Goal: Information Seeking & Learning: Understand process/instructions

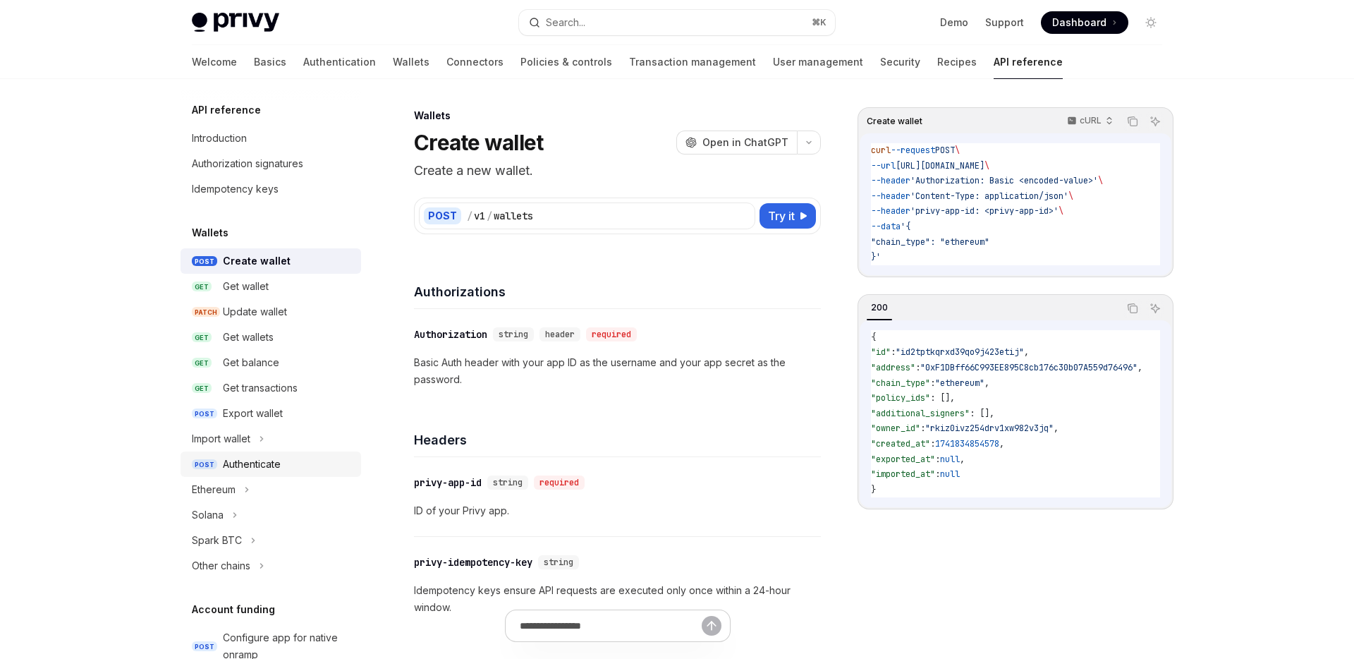
click at [248, 467] on div "Authenticate" at bounding box center [252, 463] width 58 height 17
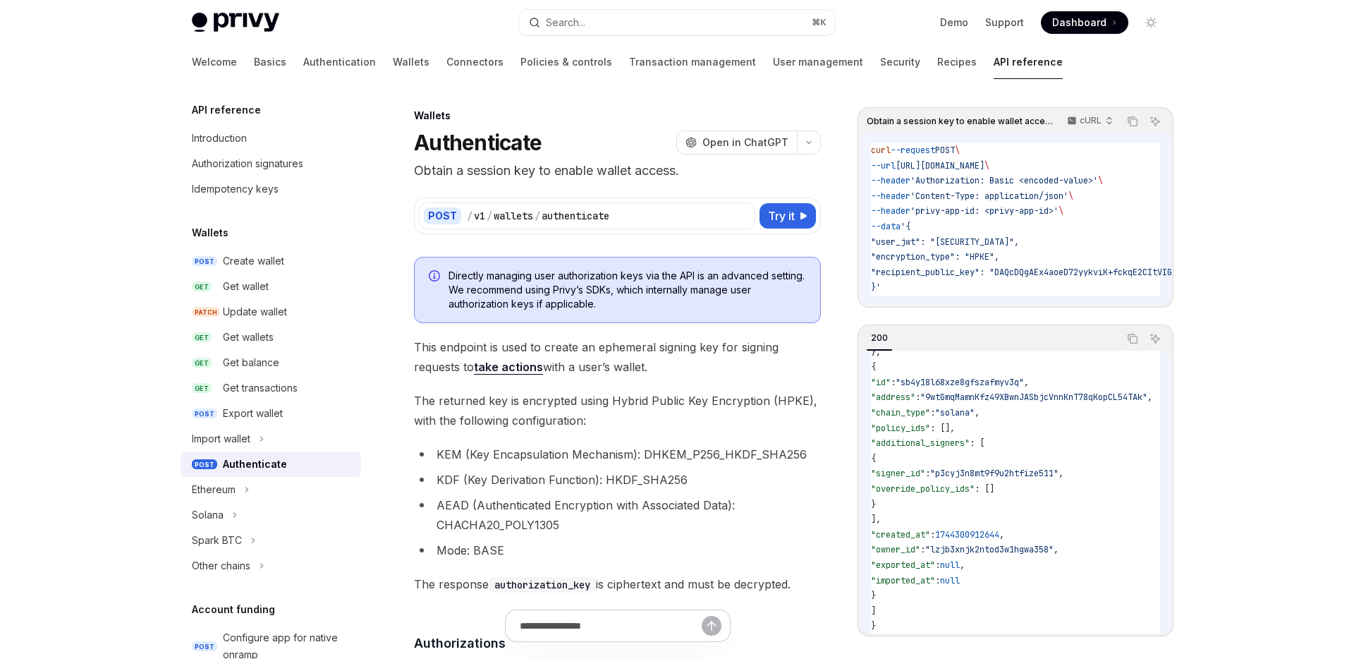
scroll to position [377, 0]
click at [1071, 17] on span "Dashboard" at bounding box center [1079, 23] width 54 height 14
click at [254, 468] on div "Authenticate" at bounding box center [255, 463] width 64 height 17
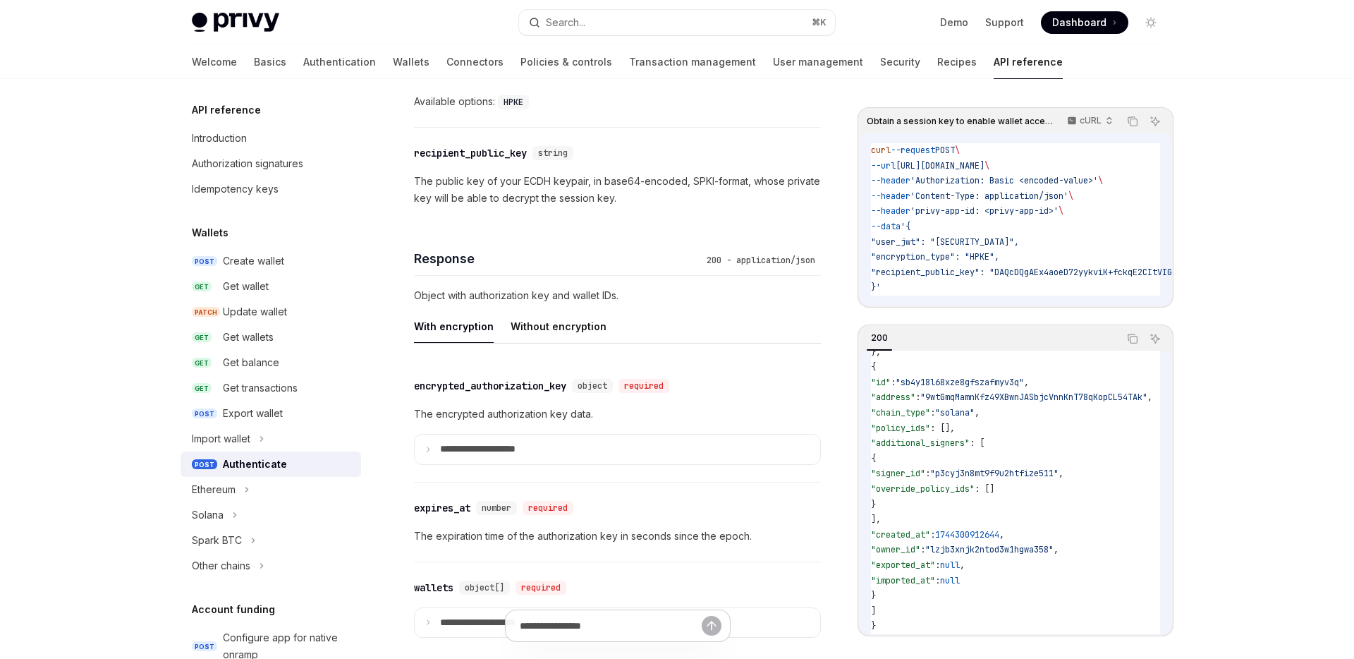
scroll to position [1008, 0]
click at [534, 443] on p "**********" at bounding box center [489, 446] width 98 height 13
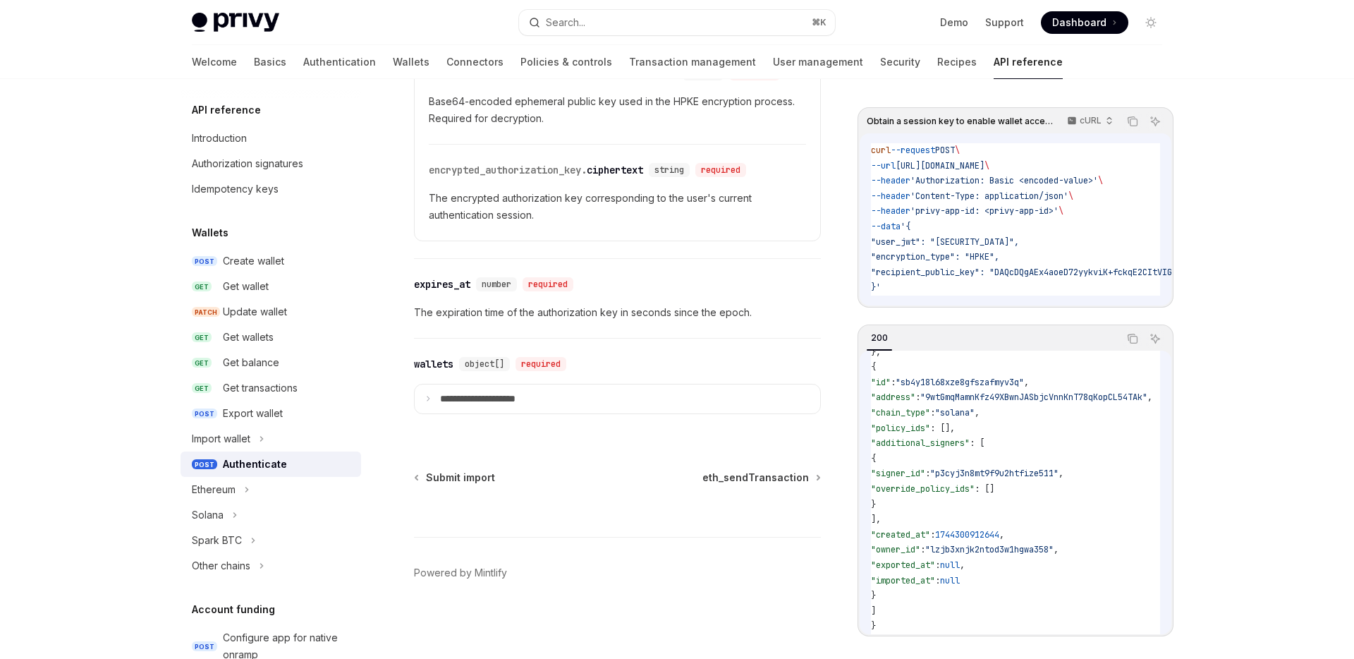
scroll to position [1574, 0]
click at [525, 401] on p "**********" at bounding box center [489, 399] width 98 height 13
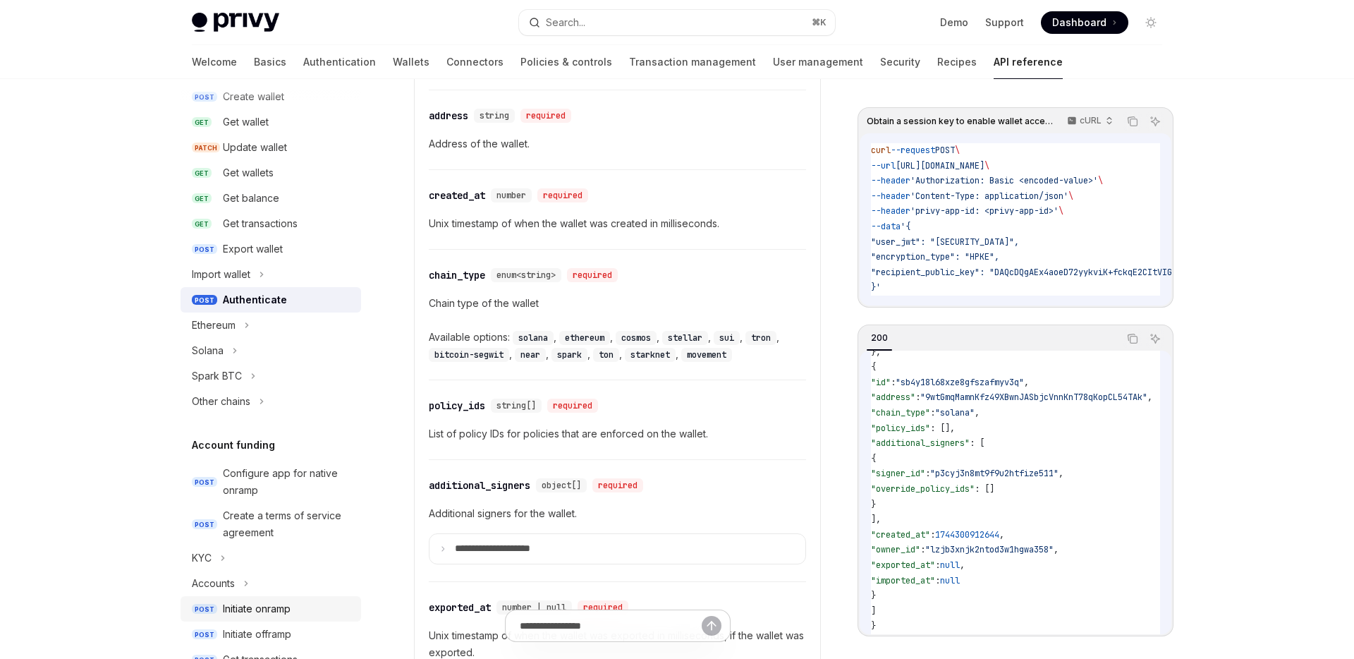
scroll to position [157, 0]
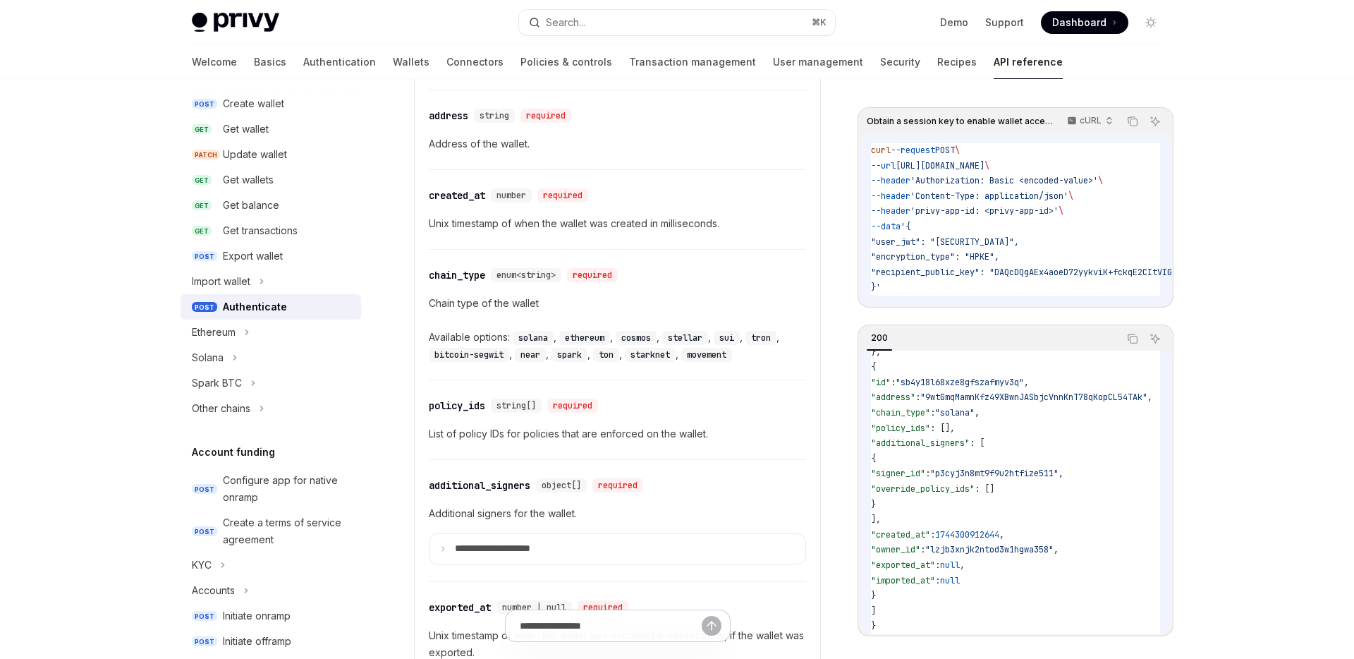
click at [266, 304] on div "Authenticate" at bounding box center [255, 306] width 64 height 17
click at [250, 280] on div "Import wallet" at bounding box center [221, 281] width 59 height 17
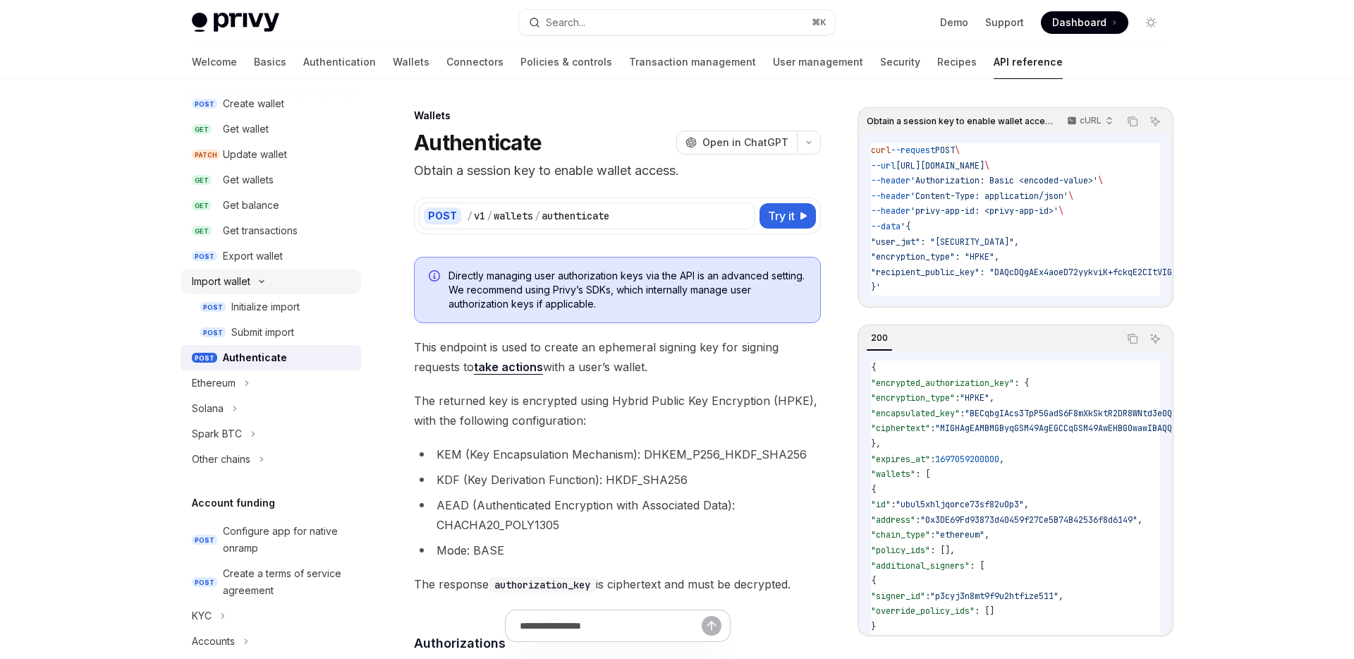
click at [250, 280] on div "Import wallet" at bounding box center [221, 281] width 59 height 17
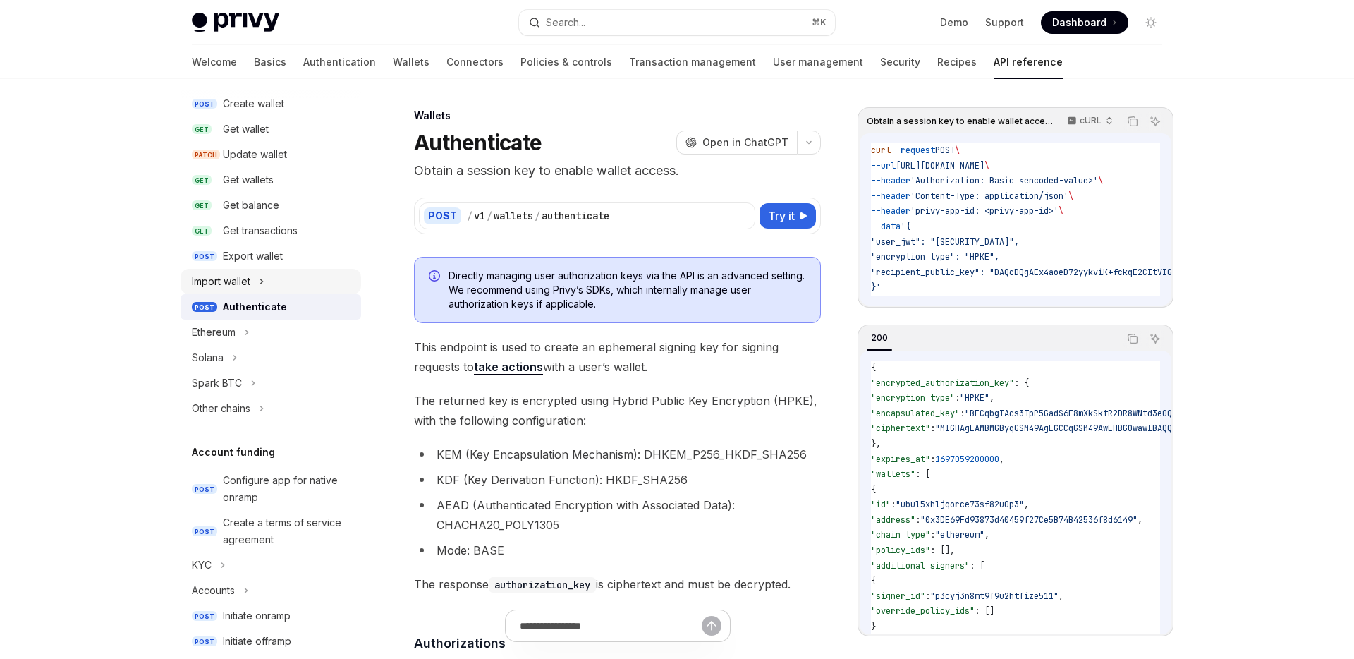
click at [250, 280] on div "Import wallet" at bounding box center [221, 281] width 59 height 17
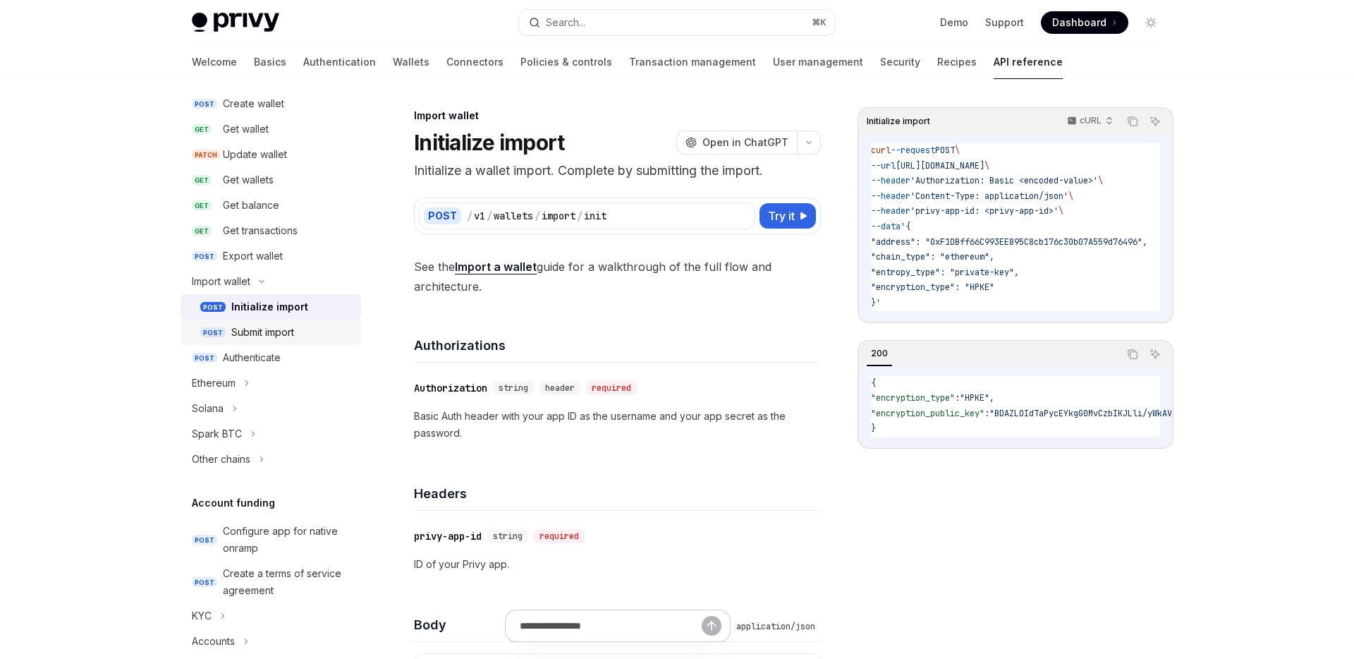
click at [278, 327] on div "Submit import" at bounding box center [262, 332] width 63 height 17
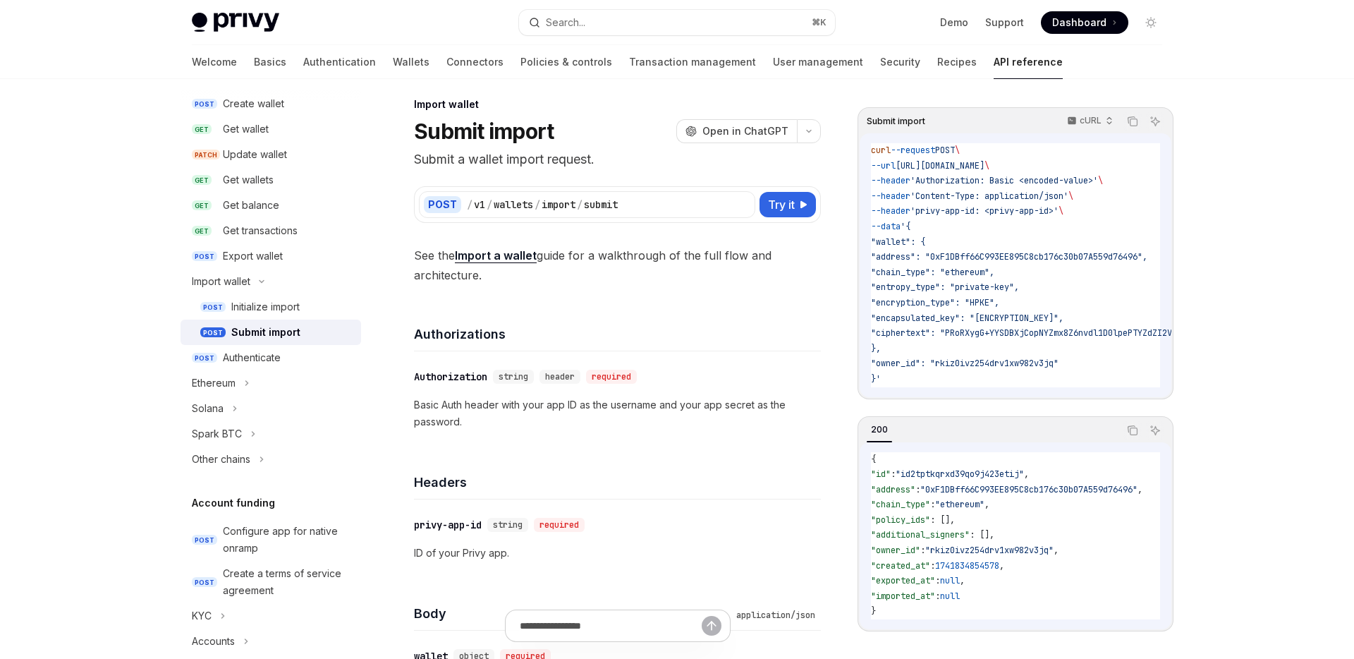
scroll to position [12, 0]
click at [295, 307] on div "Initialize import" at bounding box center [265, 306] width 68 height 17
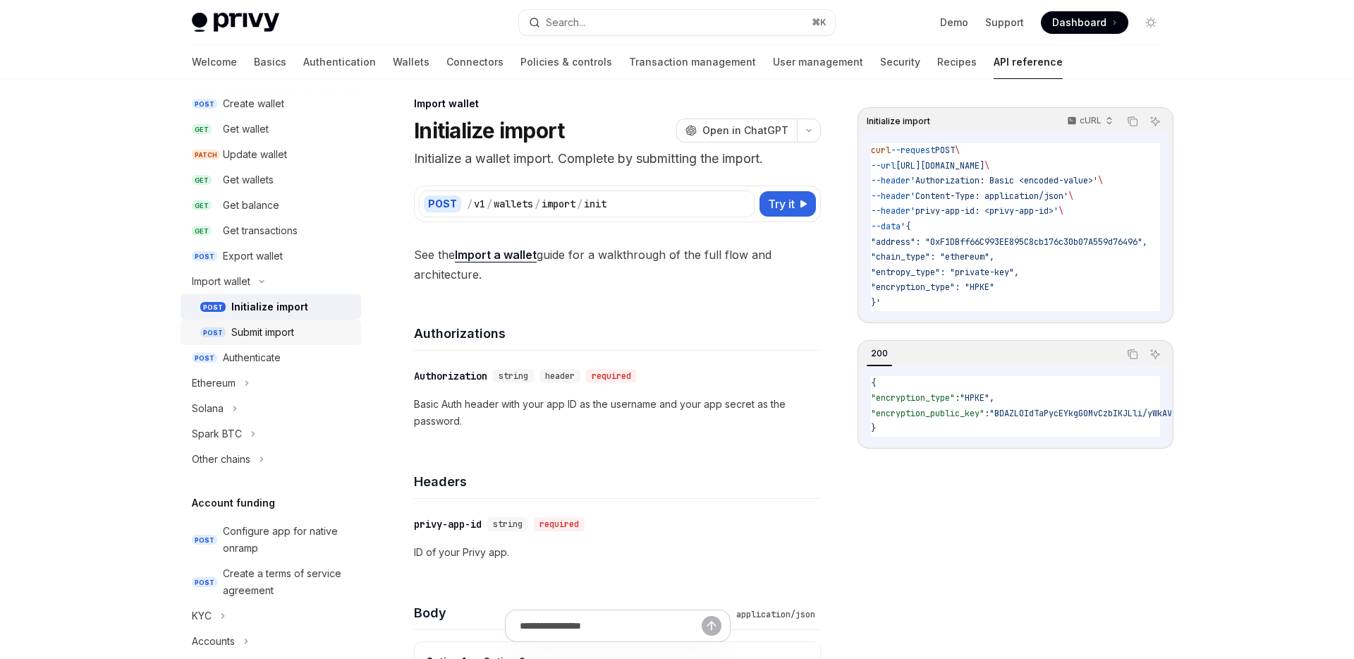
click at [291, 326] on div "Submit import" at bounding box center [262, 332] width 63 height 17
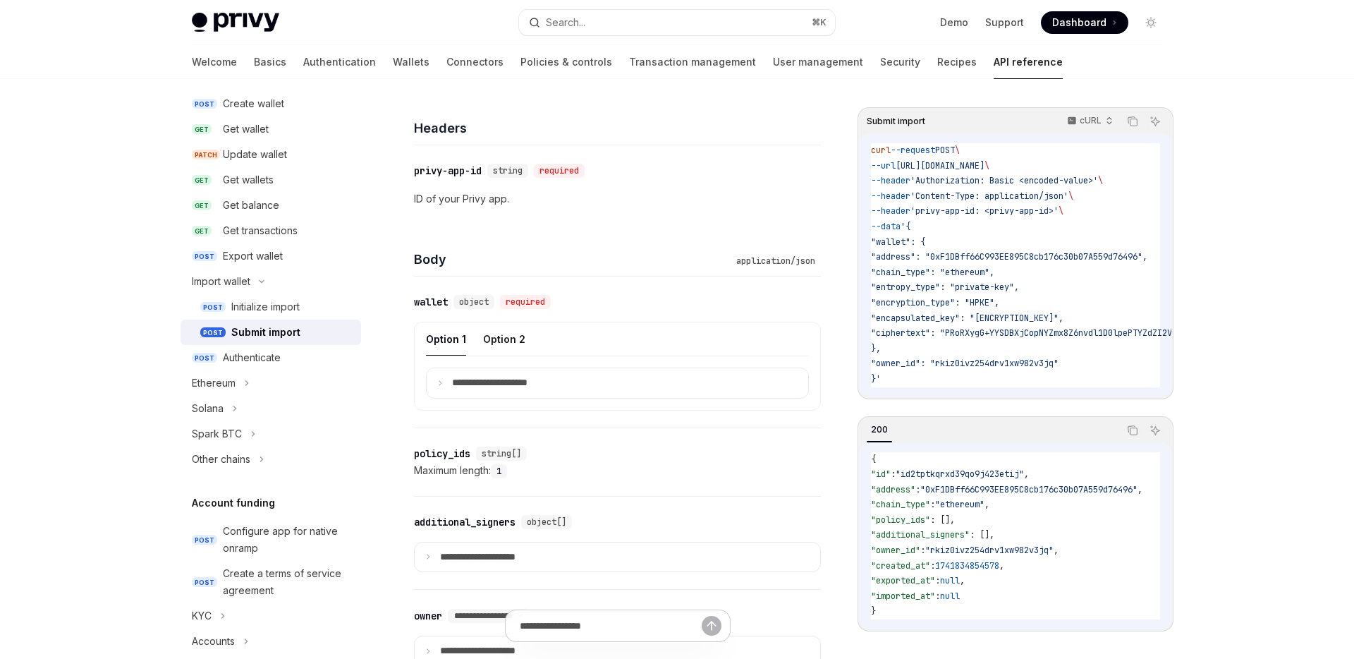
scroll to position [367, 0]
click at [293, 333] on div "Submit import" at bounding box center [265, 332] width 69 height 17
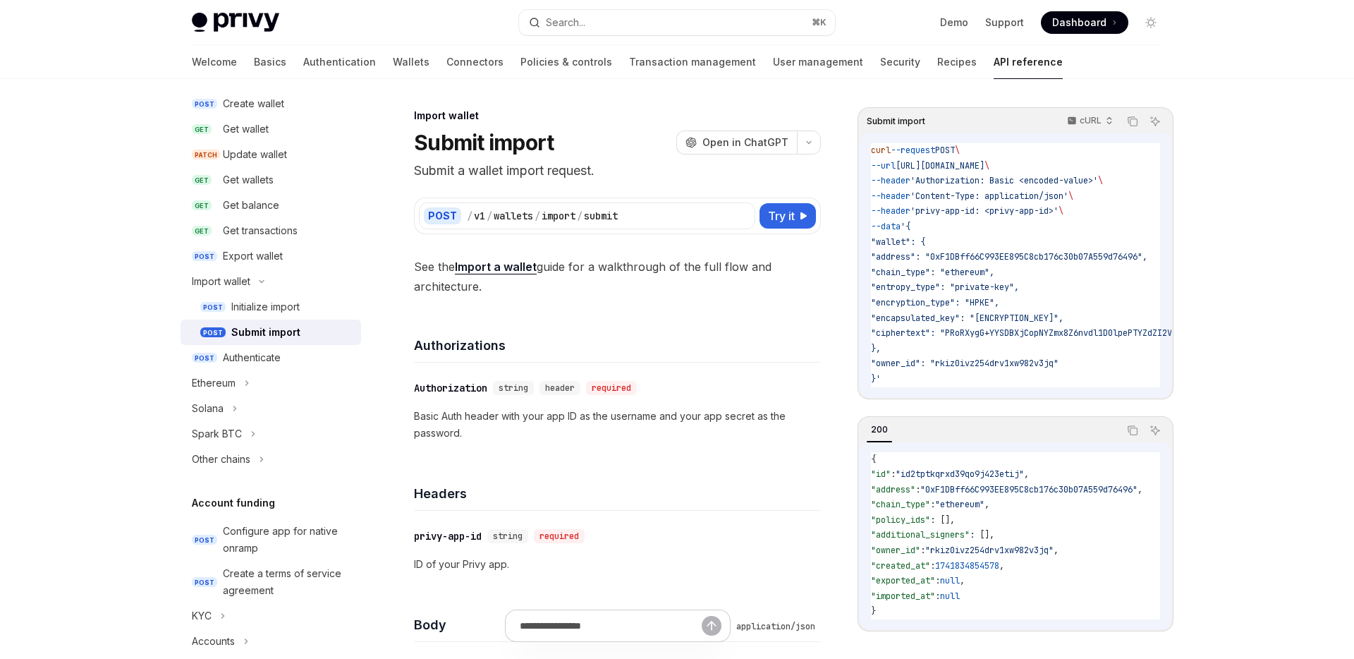
click at [923, 335] on span ""ciphertext": "PRoRXygG+YYSDBXjCopNYZmx8Z6nvdl1D0lpePTYZdZI2VGfK+LkFt+GlEJqdoi9"" at bounding box center [1068, 332] width 395 height 11
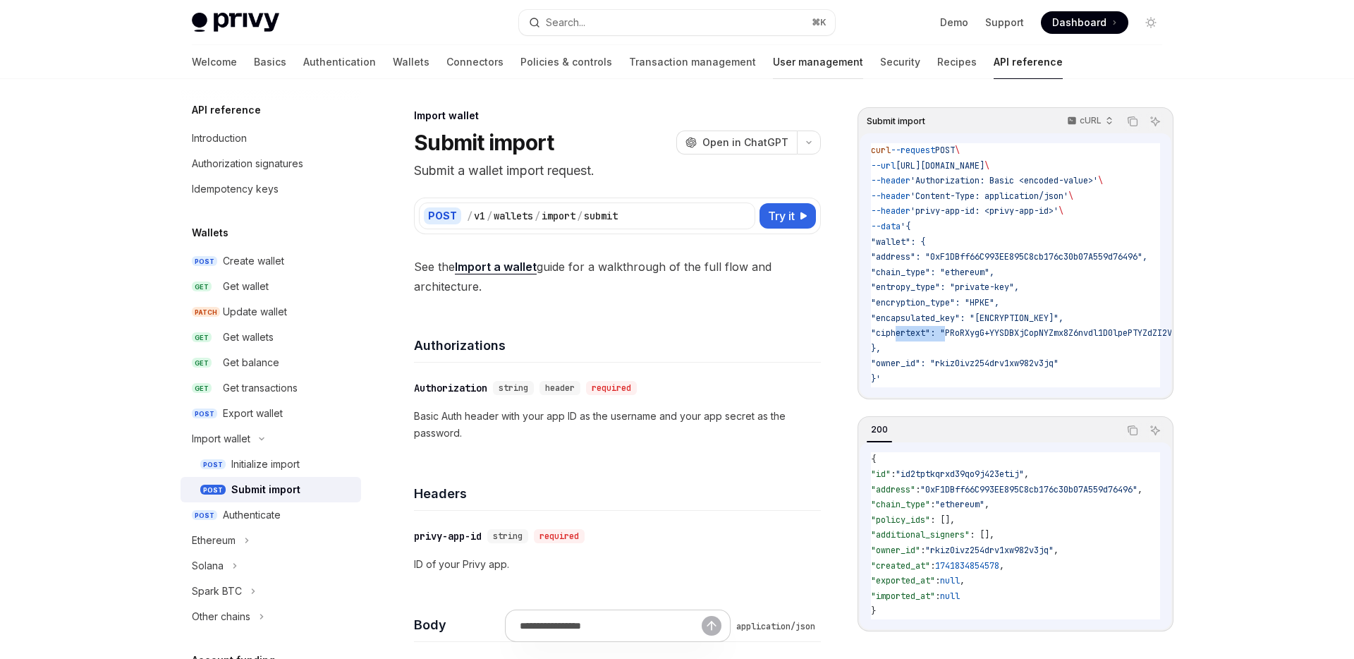
click at [773, 67] on link "User management" at bounding box center [818, 62] width 90 height 34
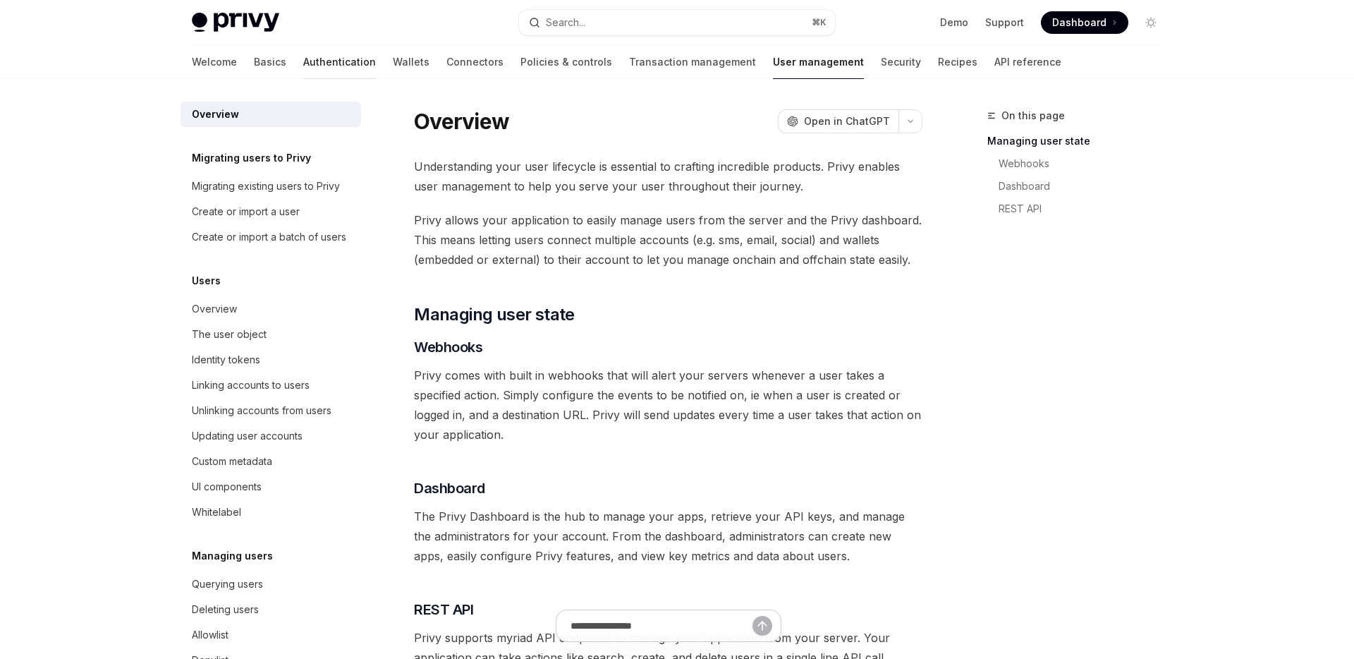
click at [303, 65] on link "Authentication" at bounding box center [339, 62] width 73 height 34
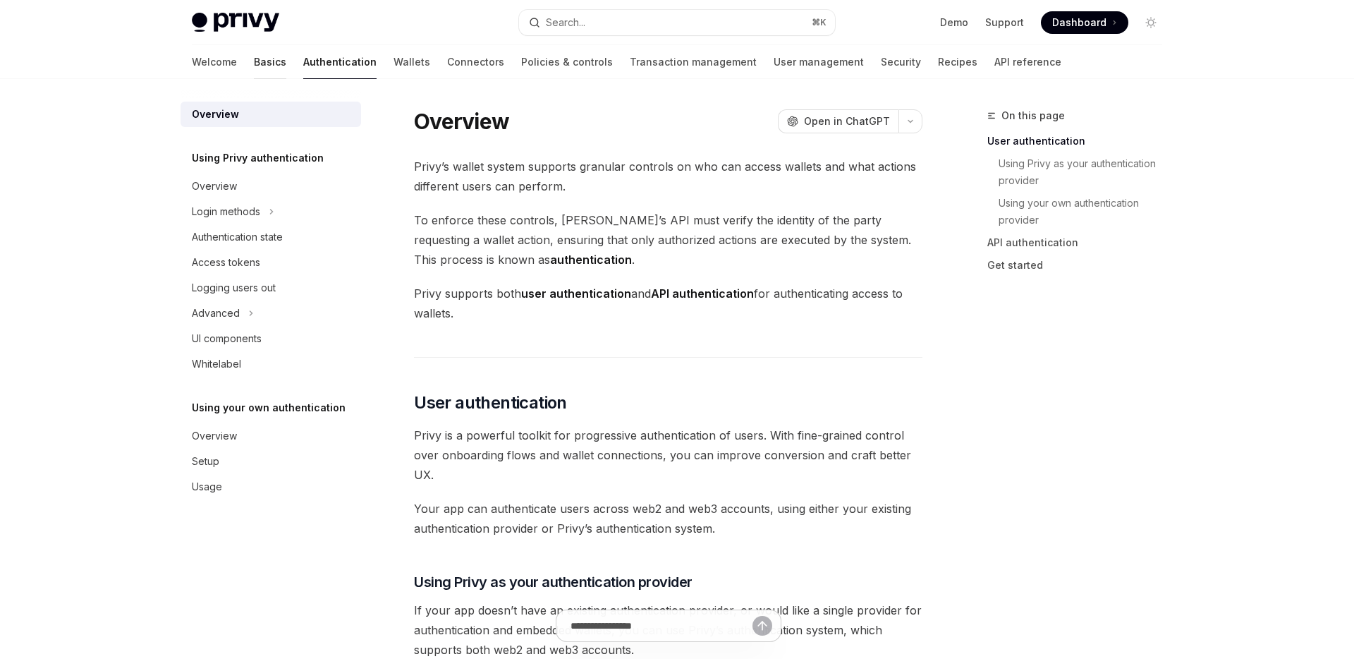
click at [254, 63] on link "Basics" at bounding box center [270, 62] width 32 height 34
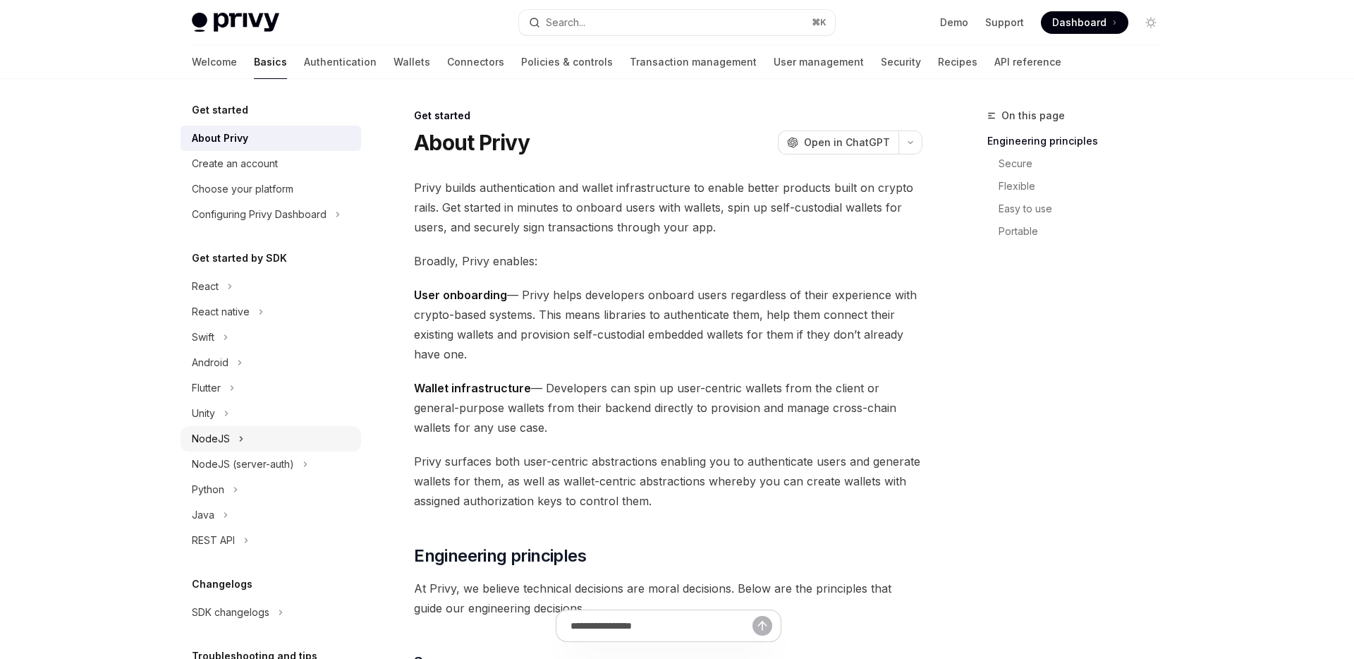
click at [214, 439] on div "NodeJS" at bounding box center [211, 438] width 38 height 17
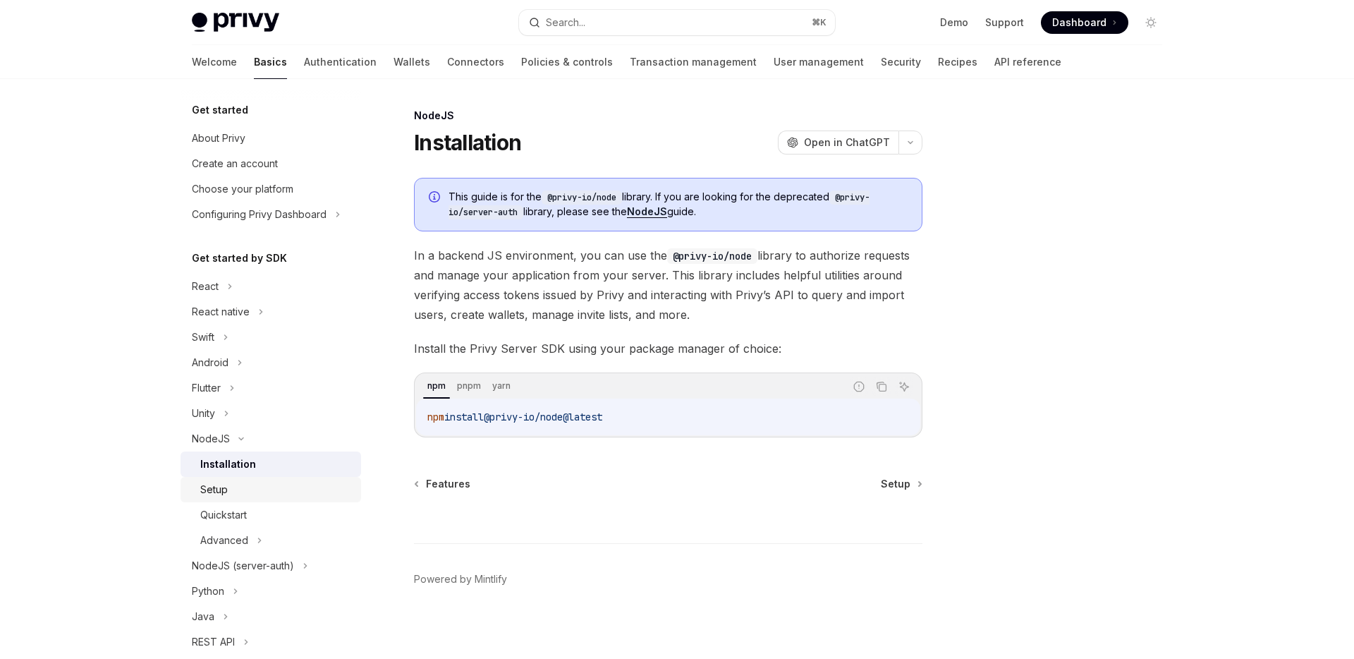
click at [220, 481] on div "Setup" at bounding box center [213, 489] width 27 height 17
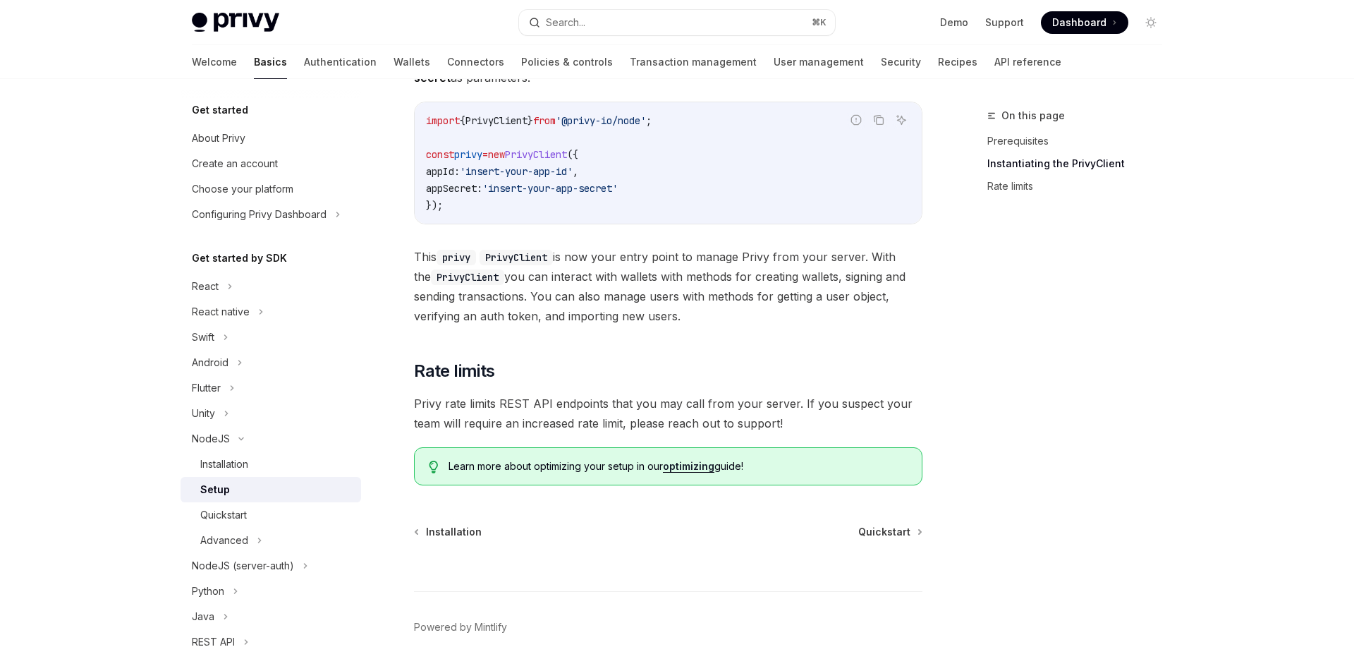
scroll to position [520, 0]
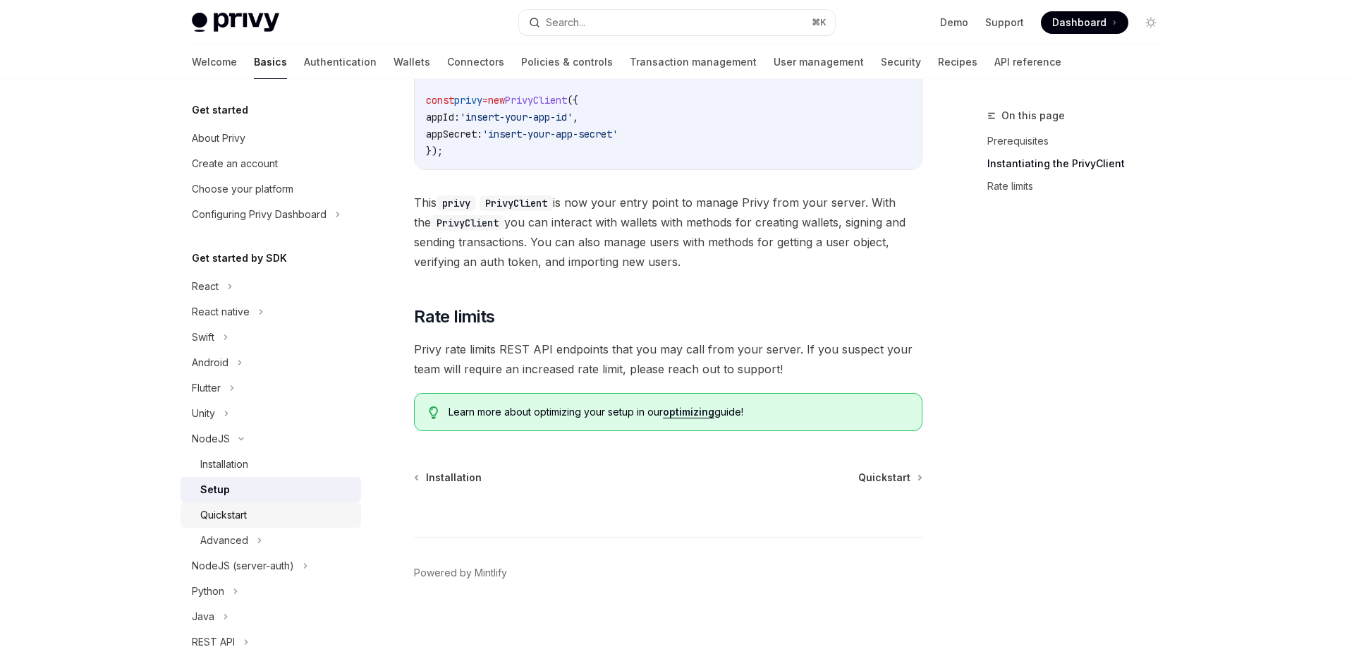
click at [262, 511] on div "Quickstart" at bounding box center [276, 514] width 152 height 17
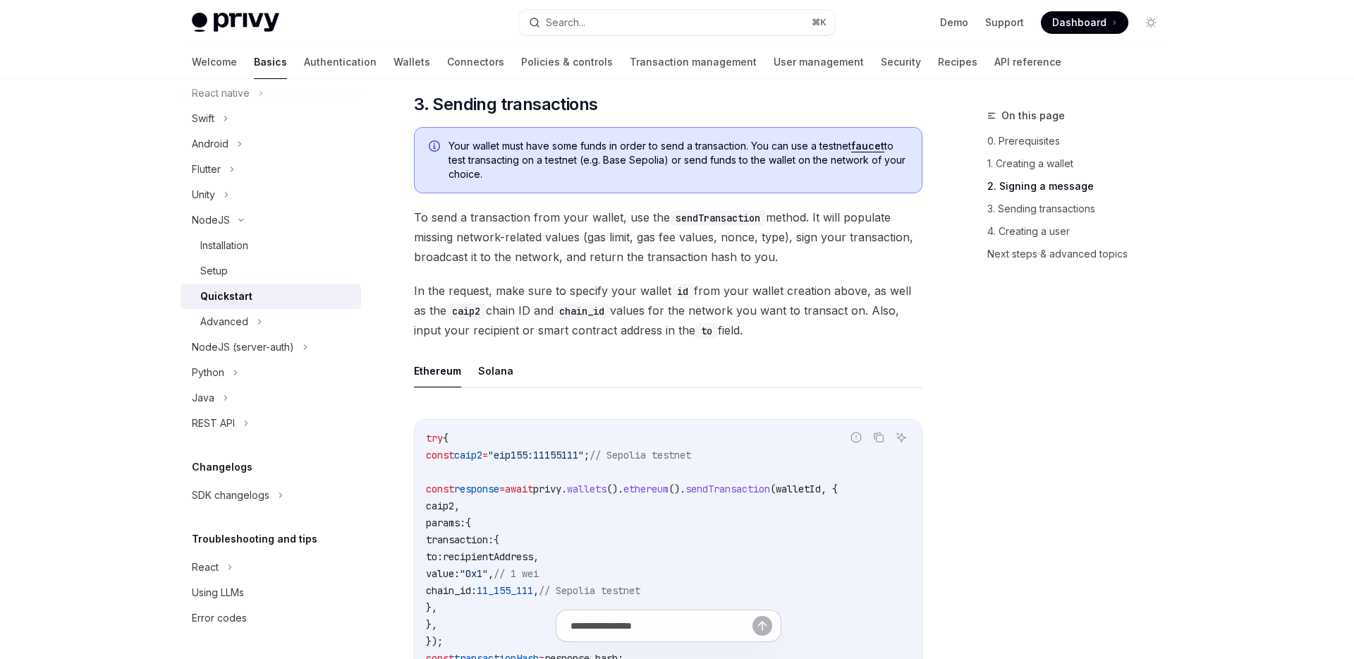
scroll to position [1443, 0]
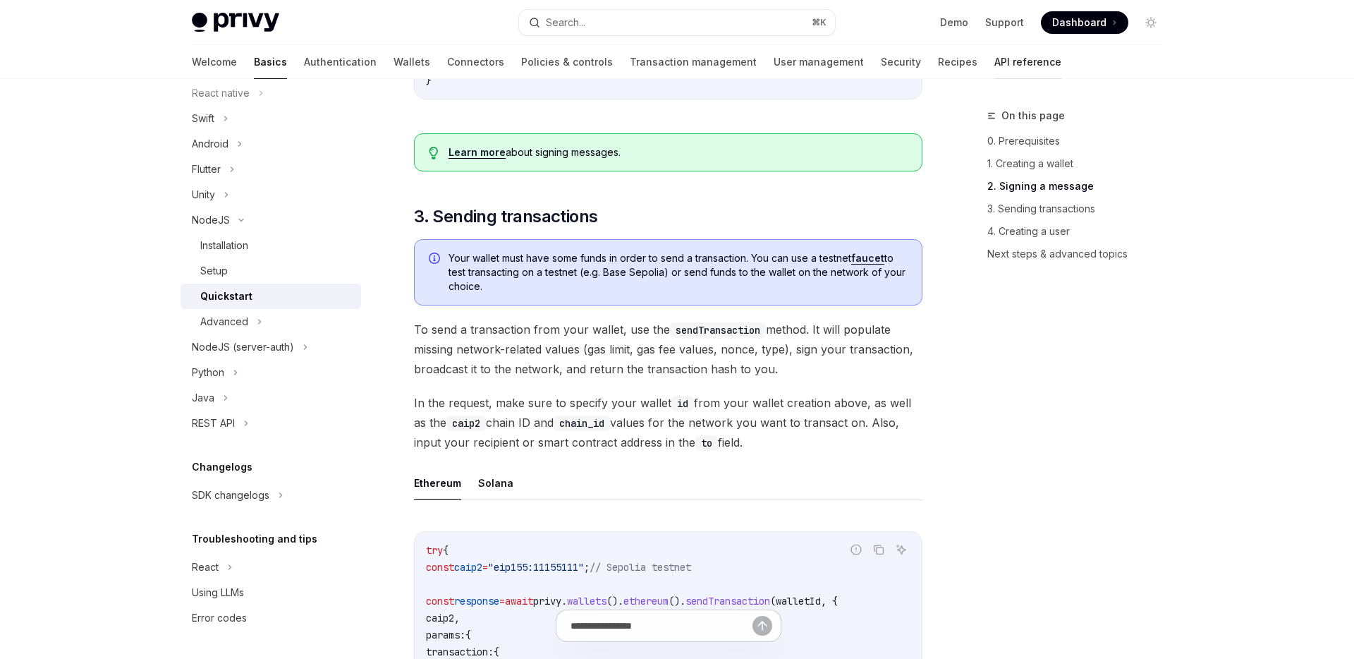
click at [994, 55] on link "API reference" at bounding box center [1027, 62] width 67 height 34
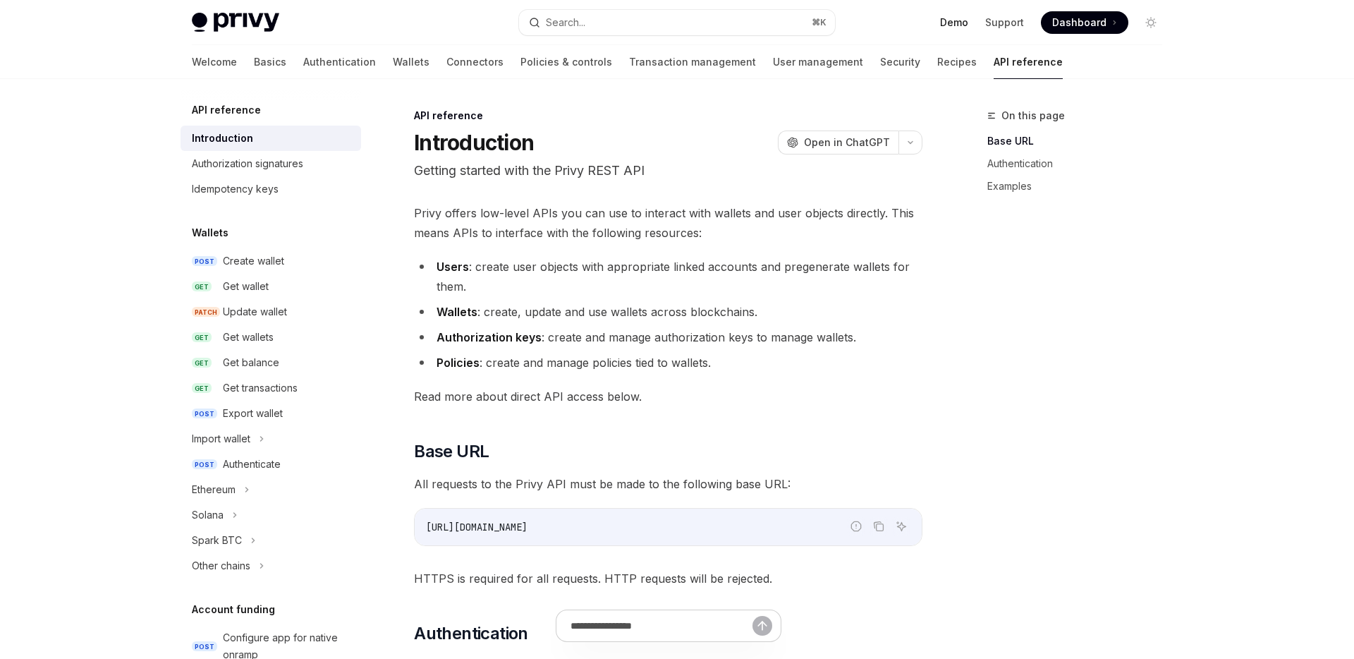
click at [961, 27] on link "Demo" at bounding box center [954, 23] width 28 height 14
click at [993, 68] on link "API reference" at bounding box center [1027, 62] width 69 height 34
click at [283, 431] on button "Import wallet" at bounding box center [270, 438] width 180 height 25
click at [280, 463] on div "Initialize import" at bounding box center [265, 463] width 68 height 17
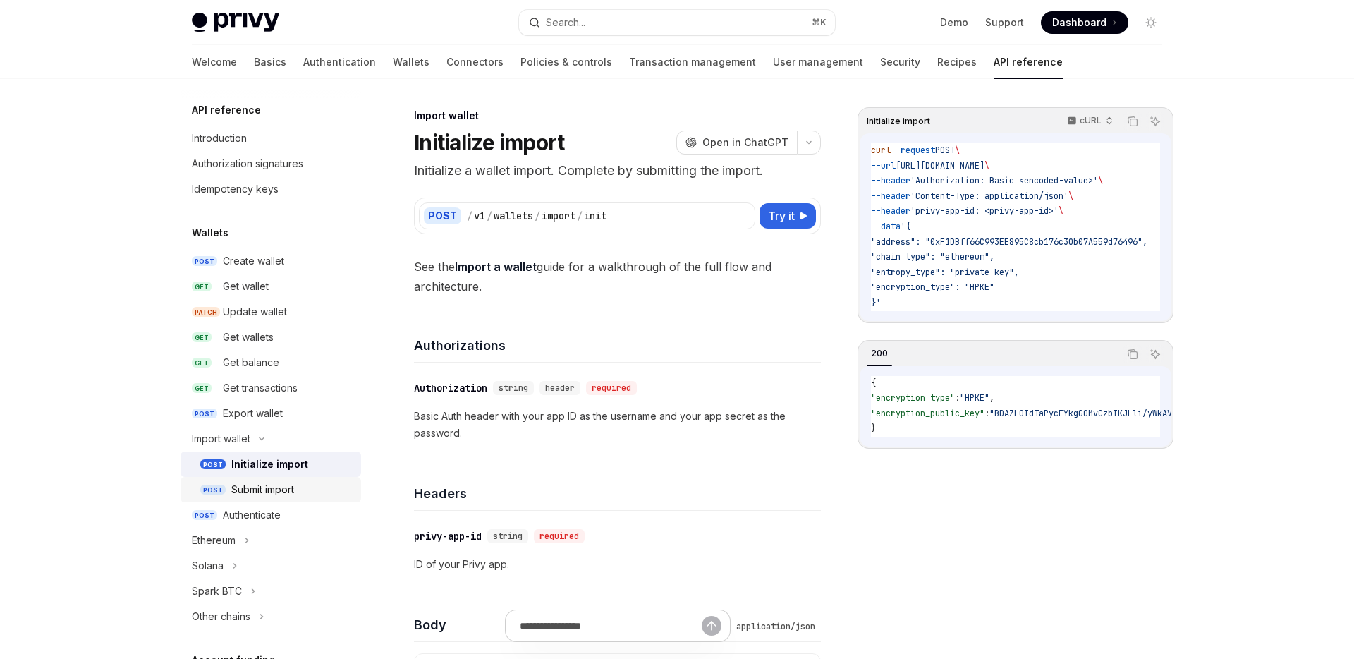
click at [279, 493] on div "Submit import" at bounding box center [262, 489] width 63 height 17
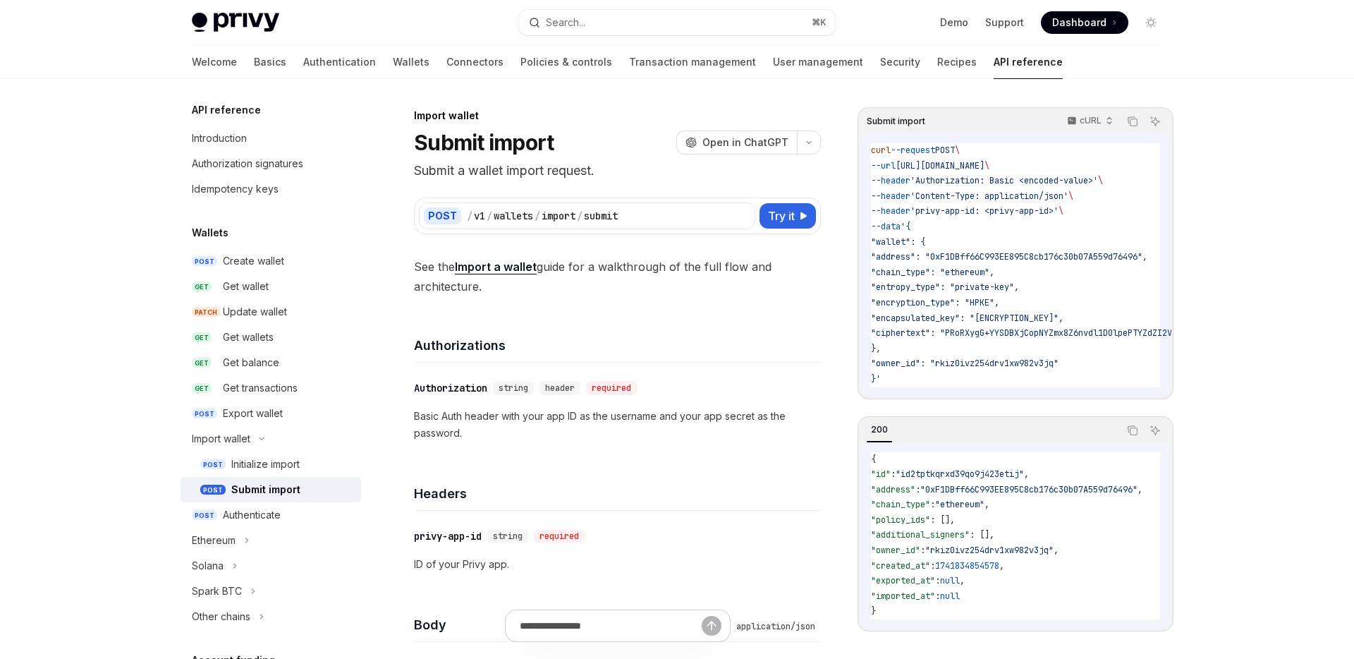
type textarea "*"
